Goal: Task Accomplishment & Management: Manage account settings

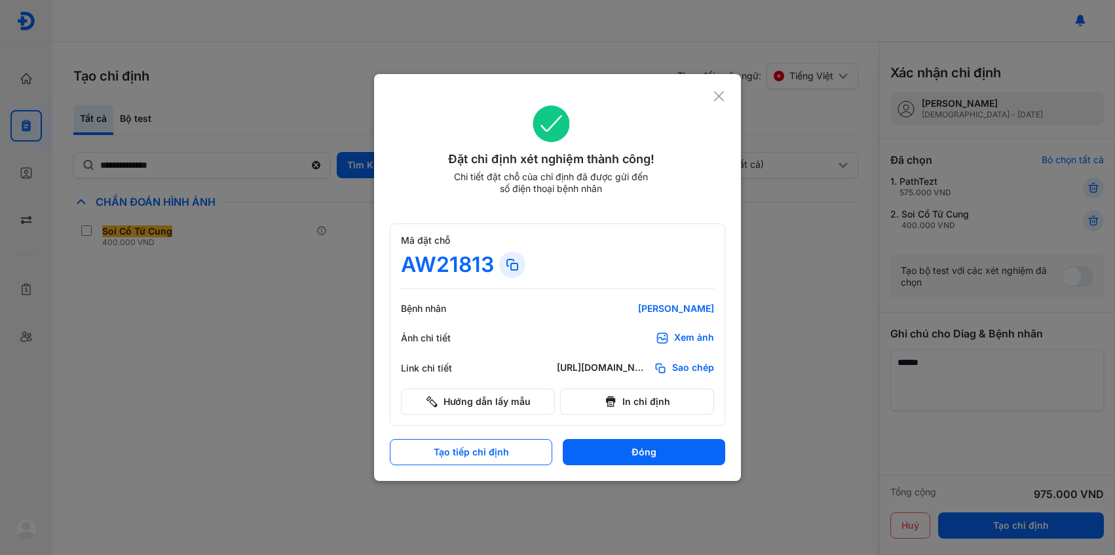
click at [715, 92] on use at bounding box center [719, 96] width 10 height 10
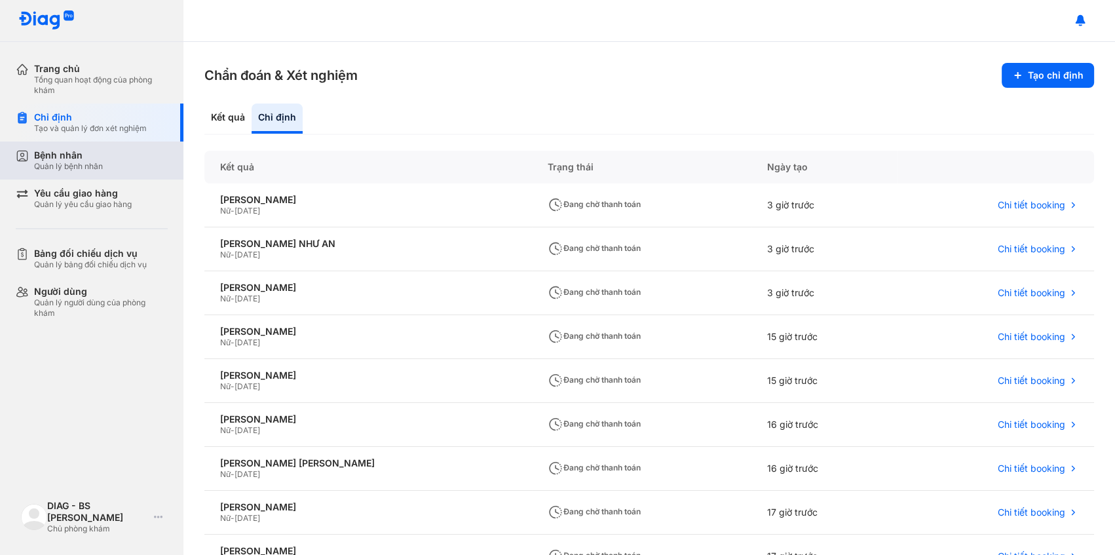
click at [105, 166] on div "Bệnh nhân Quản lý bệnh nhân" at bounding box center [101, 160] width 134 height 22
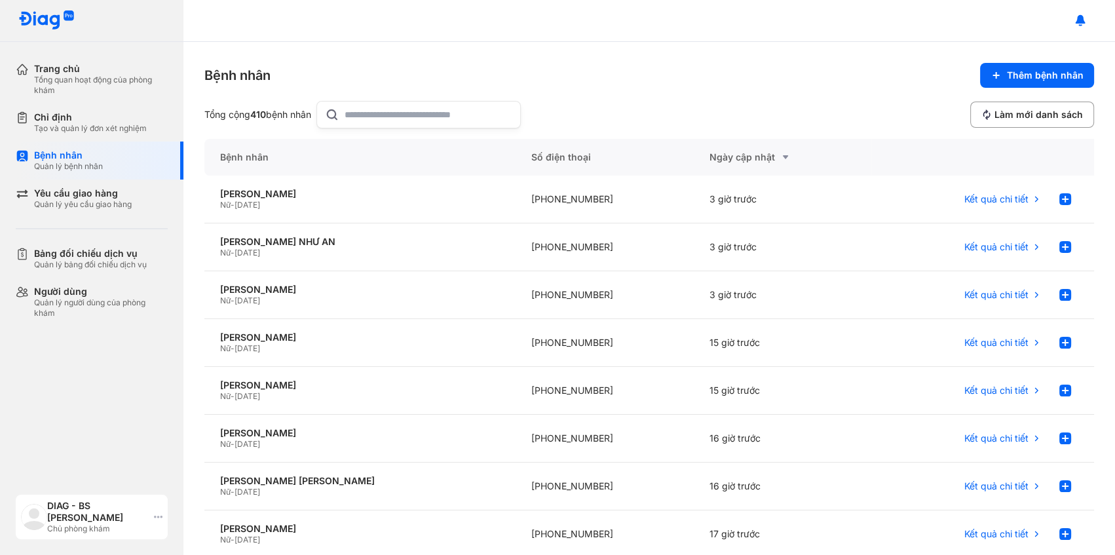
click at [93, 512] on div "DIAG - BS [PERSON_NAME]" at bounding box center [98, 512] width 102 height 24
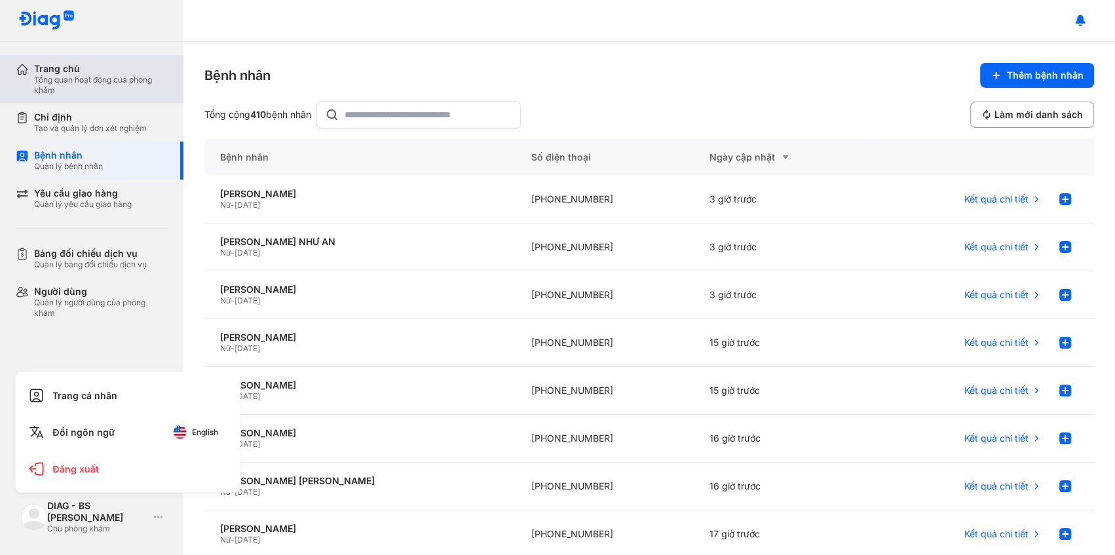
click at [106, 85] on div "Tổng quan hoạt động của phòng khám" at bounding box center [101, 85] width 134 height 21
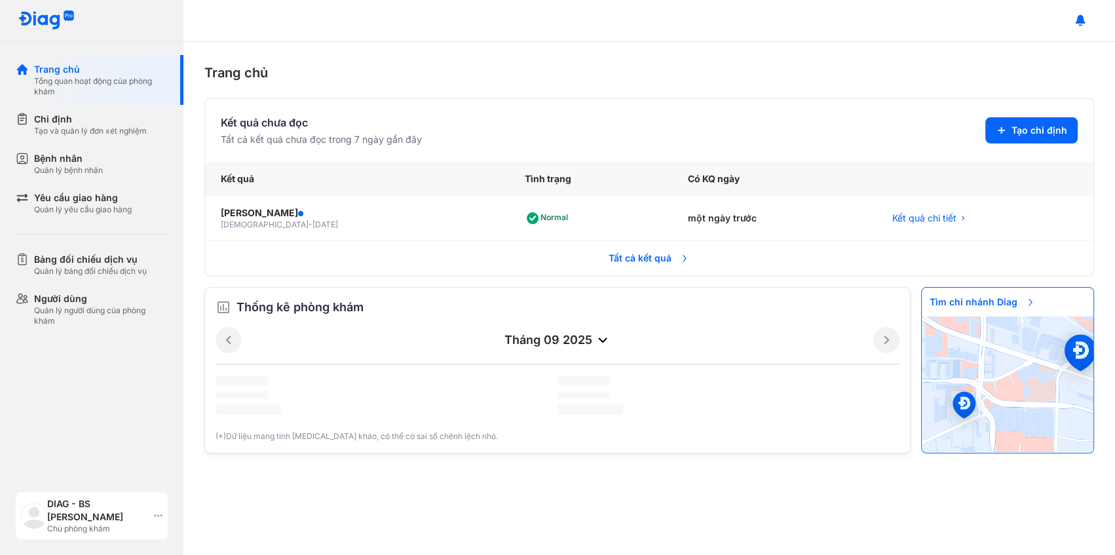
click at [89, 523] on div "Chủ phòng khám" at bounding box center [98, 528] width 102 height 10
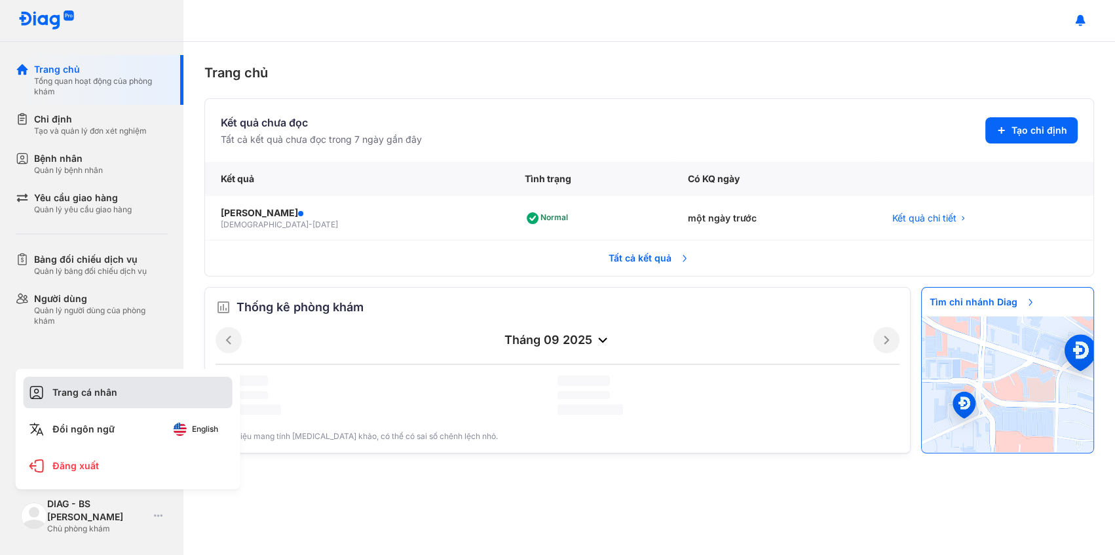
click at [117, 394] on div "Trang cá nhân" at bounding box center [128, 392] width 209 height 31
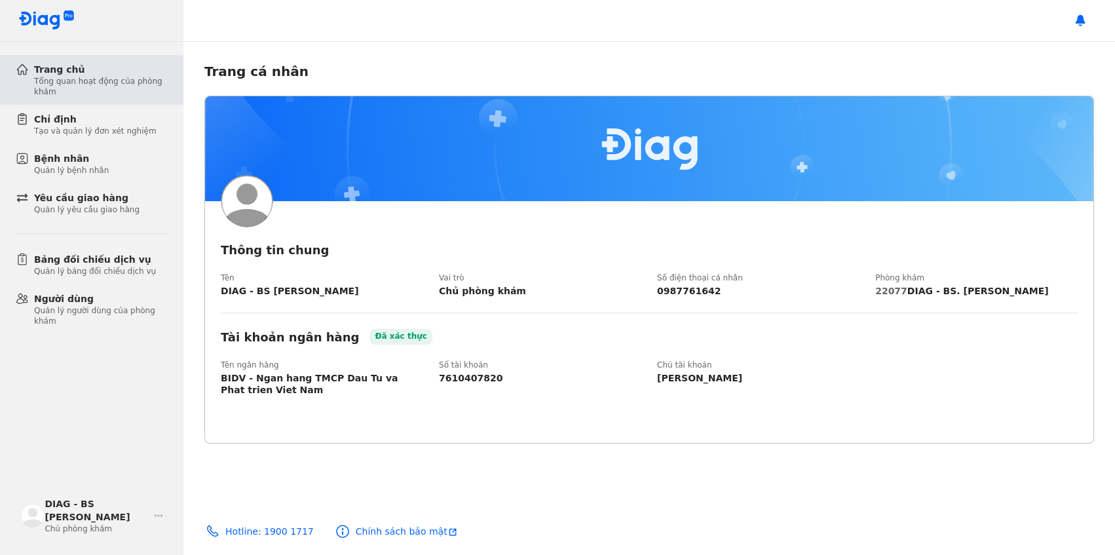
click at [105, 98] on div "Trang chủ Tổng quan hoạt động của phòng khám" at bounding box center [100, 80] width 168 height 50
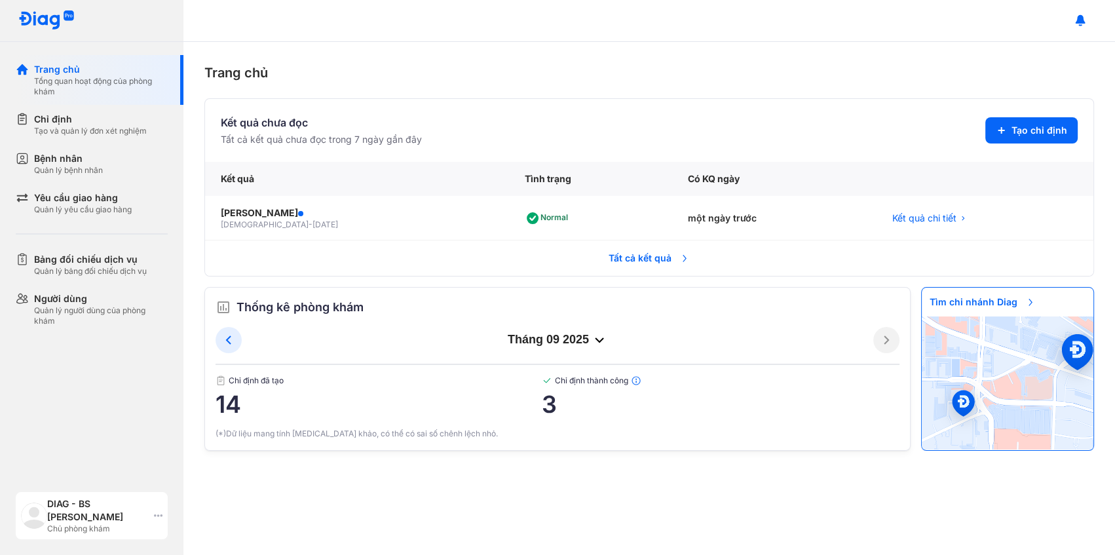
click at [113, 524] on div "Chủ phòng khám" at bounding box center [98, 528] width 102 height 10
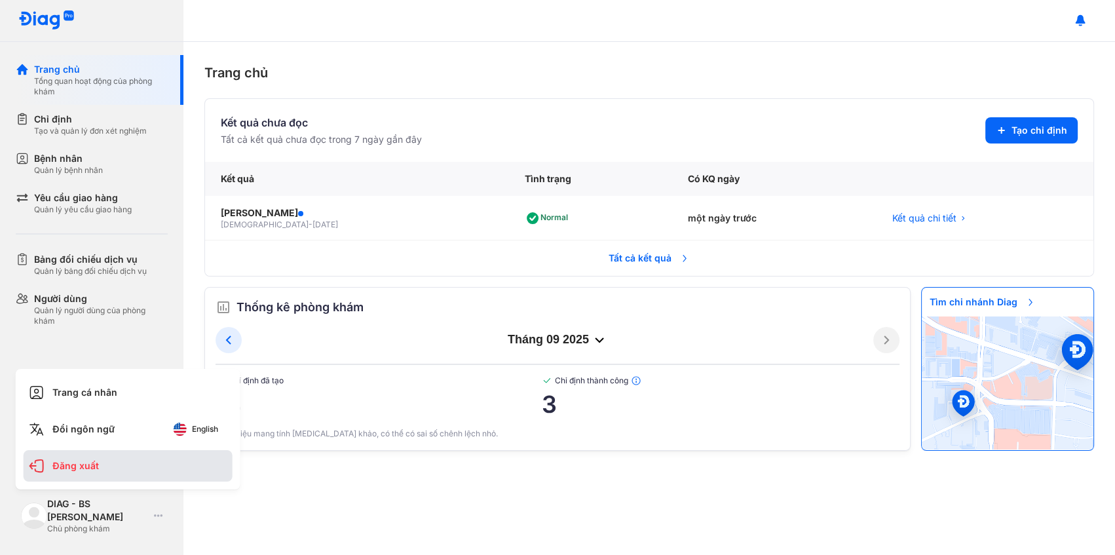
click at [87, 464] on div "Đăng xuất" at bounding box center [128, 465] width 209 height 31
